Goal: Information Seeking & Learning: Understand process/instructions

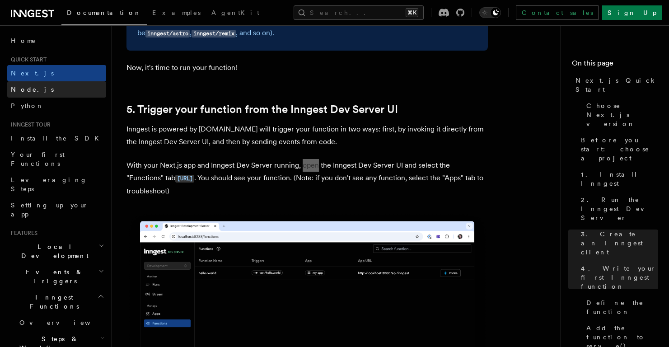
scroll to position [2030, 0]
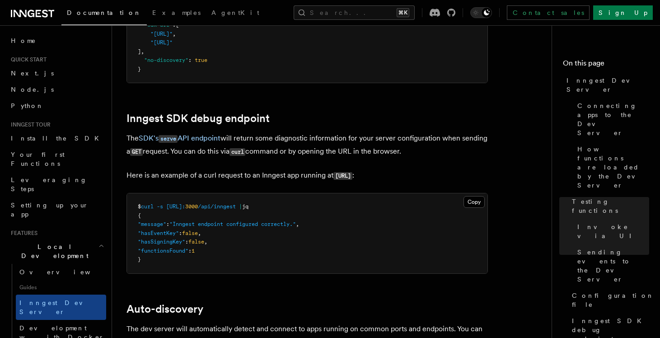
scroll to position [2551, 0]
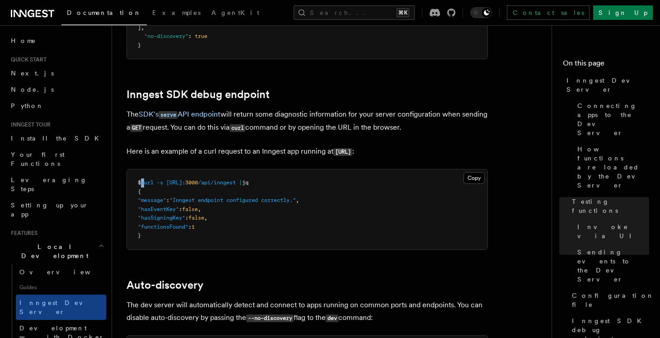
drag, startPoint x: 143, startPoint y: 170, endPoint x: 149, endPoint y: 170, distance: 6.3
click at [149, 179] on span "$ curl -s http://localhost: 3000 /api/inngest | jq" at bounding box center [193, 182] width 111 height 6
click at [469, 172] on button "Copy Copied" at bounding box center [473, 178] width 21 height 12
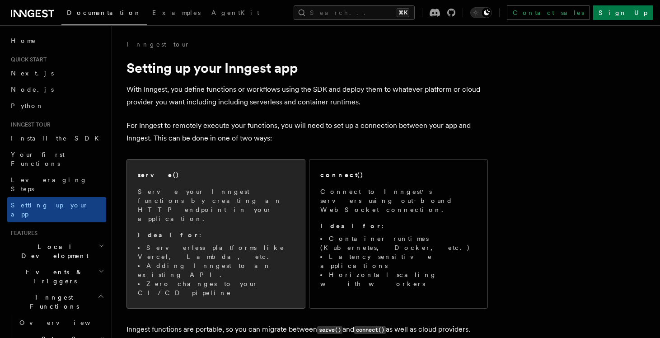
click at [228, 195] on p "Serve your Inngest functions by creating an HTTP endpoint in your application." at bounding box center [216, 205] width 156 height 36
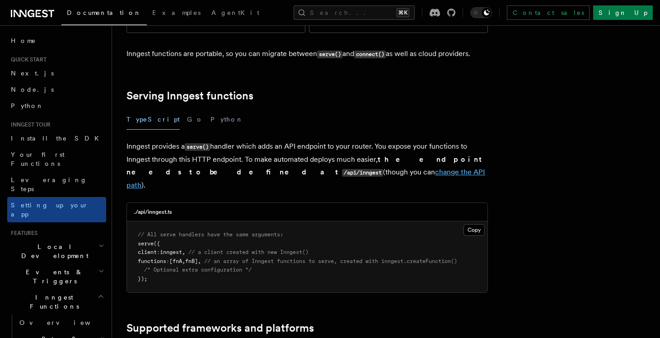
scroll to position [276, 0]
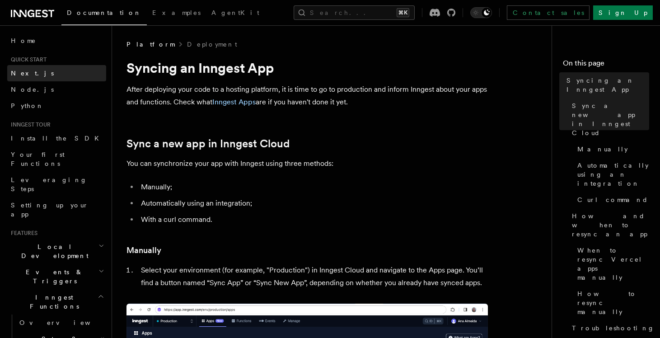
click at [32, 76] on link "Next.js" at bounding box center [56, 73] width 99 height 16
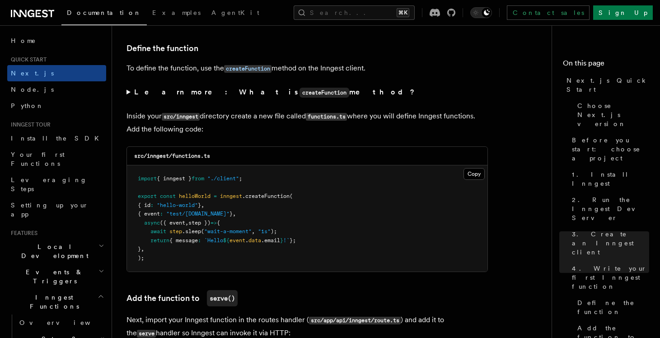
scroll to position [1529, 0]
click at [471, 174] on button "Copy Copied" at bounding box center [473, 174] width 21 height 12
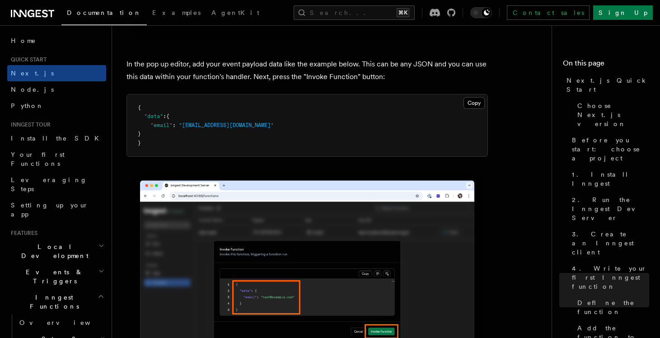
scroll to position [2691, 0]
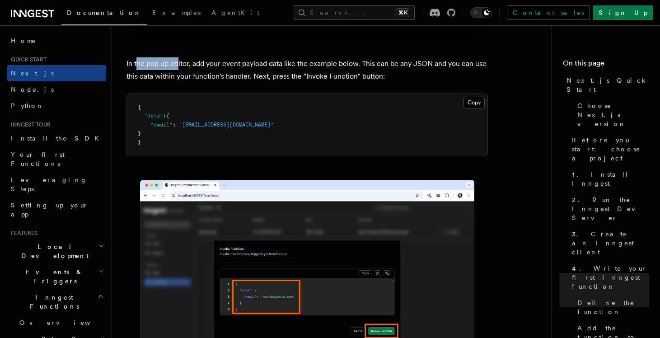
drag, startPoint x: 137, startPoint y: 65, endPoint x: 180, endPoint y: 64, distance: 42.9
click at [179, 64] on p "In the pop up editor, add your event payload data like the example below. This …" at bounding box center [306, 69] width 361 height 25
drag, startPoint x: 204, startPoint y: 65, endPoint x: 296, endPoint y: 65, distance: 92.1
click at [260, 64] on p "In the pop up editor, add your event payload data like the example below. This …" at bounding box center [306, 69] width 361 height 25
drag, startPoint x: 359, startPoint y: 65, endPoint x: 391, endPoint y: 65, distance: 31.2
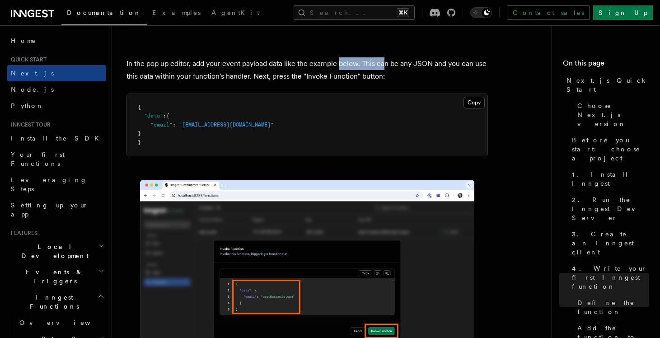
click at [386, 65] on p "In the pop up editor, add your event payload data like the example below. This …" at bounding box center [306, 69] width 361 height 25
drag, startPoint x: 431, startPoint y: 64, endPoint x: 446, endPoint y: 64, distance: 14.9
click at [443, 64] on p "In the pop up editor, add your event payload data like the example below. This …" at bounding box center [306, 69] width 361 height 25
drag, startPoint x: 464, startPoint y: 64, endPoint x: 346, endPoint y: 65, distance: 118.3
click at [454, 63] on p "In the pop up editor, add your event payload data like the example below. This …" at bounding box center [306, 69] width 361 height 25
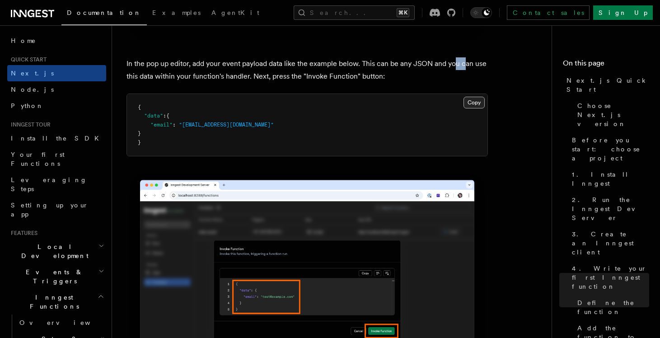
click at [470, 103] on button "Copy Copied" at bounding box center [473, 103] width 21 height 12
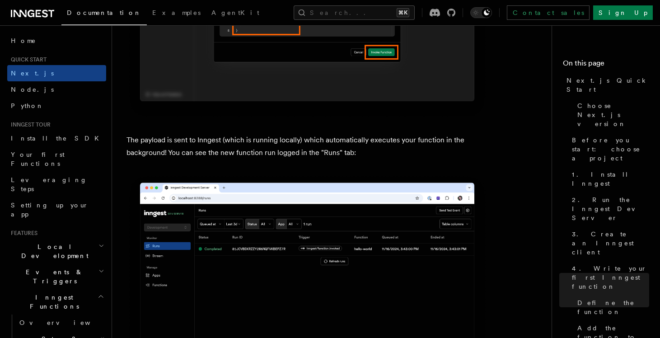
scroll to position [2976, 0]
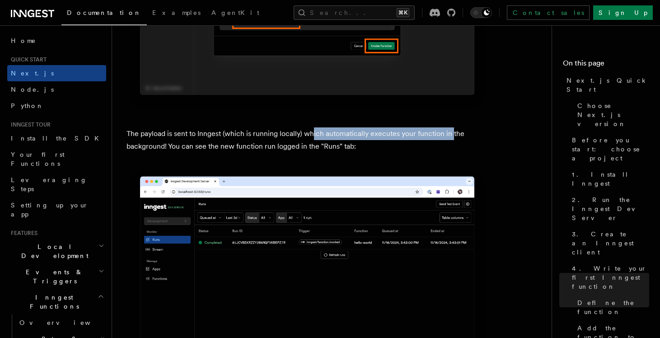
drag, startPoint x: 312, startPoint y: 132, endPoint x: 452, endPoint y: 130, distance: 140.0
click at [452, 130] on p "The payload is sent to Inngest (which is running locally) which automatically e…" at bounding box center [306, 139] width 361 height 25
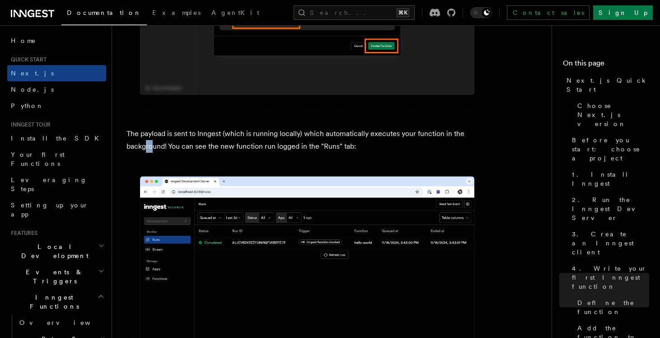
drag, startPoint x: 145, startPoint y: 143, endPoint x: 157, endPoint y: 144, distance: 11.3
click at [156, 144] on p "The payload is sent to Inngest (which is running locally) which automatically e…" at bounding box center [306, 139] width 361 height 25
drag, startPoint x: 197, startPoint y: 142, endPoint x: 245, endPoint y: 141, distance: 47.9
click at [236, 141] on p "The payload is sent to Inngest (which is running locally) which automatically e…" at bounding box center [306, 139] width 361 height 25
drag, startPoint x: 247, startPoint y: 145, endPoint x: 258, endPoint y: 144, distance: 11.7
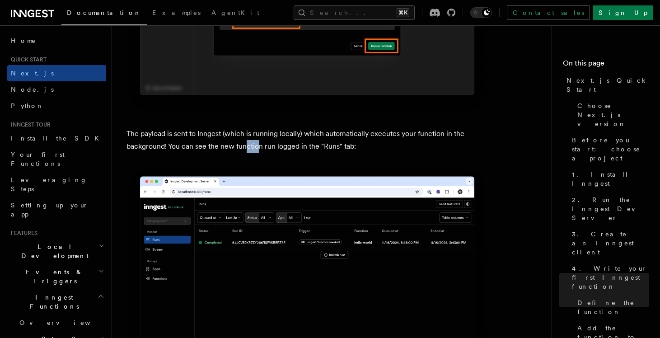
click at [258, 144] on p "The payload is sent to Inngest (which is running locally) which automatically e…" at bounding box center [306, 139] width 361 height 25
drag, startPoint x: 276, startPoint y: 145, endPoint x: 303, endPoint y: 144, distance: 27.6
click at [303, 144] on p "The payload is sent to Inngest (which is running locally) which automatically e…" at bounding box center [306, 139] width 361 height 25
drag, startPoint x: 320, startPoint y: 144, endPoint x: 340, endPoint y: 144, distance: 20.8
click at [340, 144] on p "The payload is sent to Inngest (which is running locally) which automatically e…" at bounding box center [306, 139] width 361 height 25
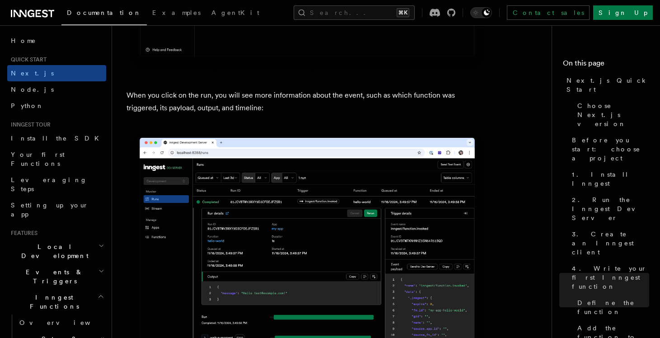
scroll to position [3297, 0]
